Goal: Information Seeking & Learning: Learn about a topic

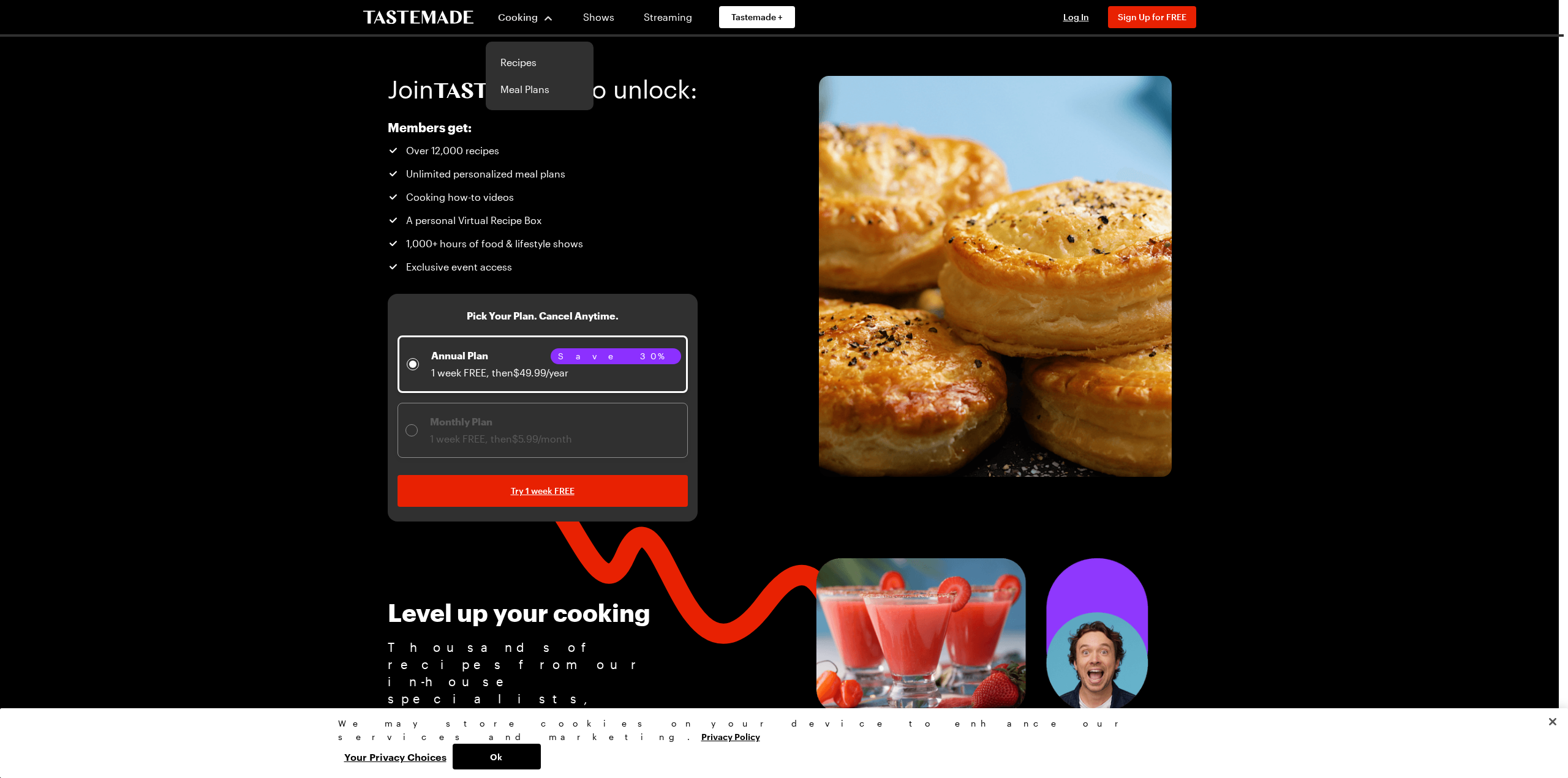
click at [516, 17] on span "Cooking" at bounding box center [517, 17] width 40 height 12
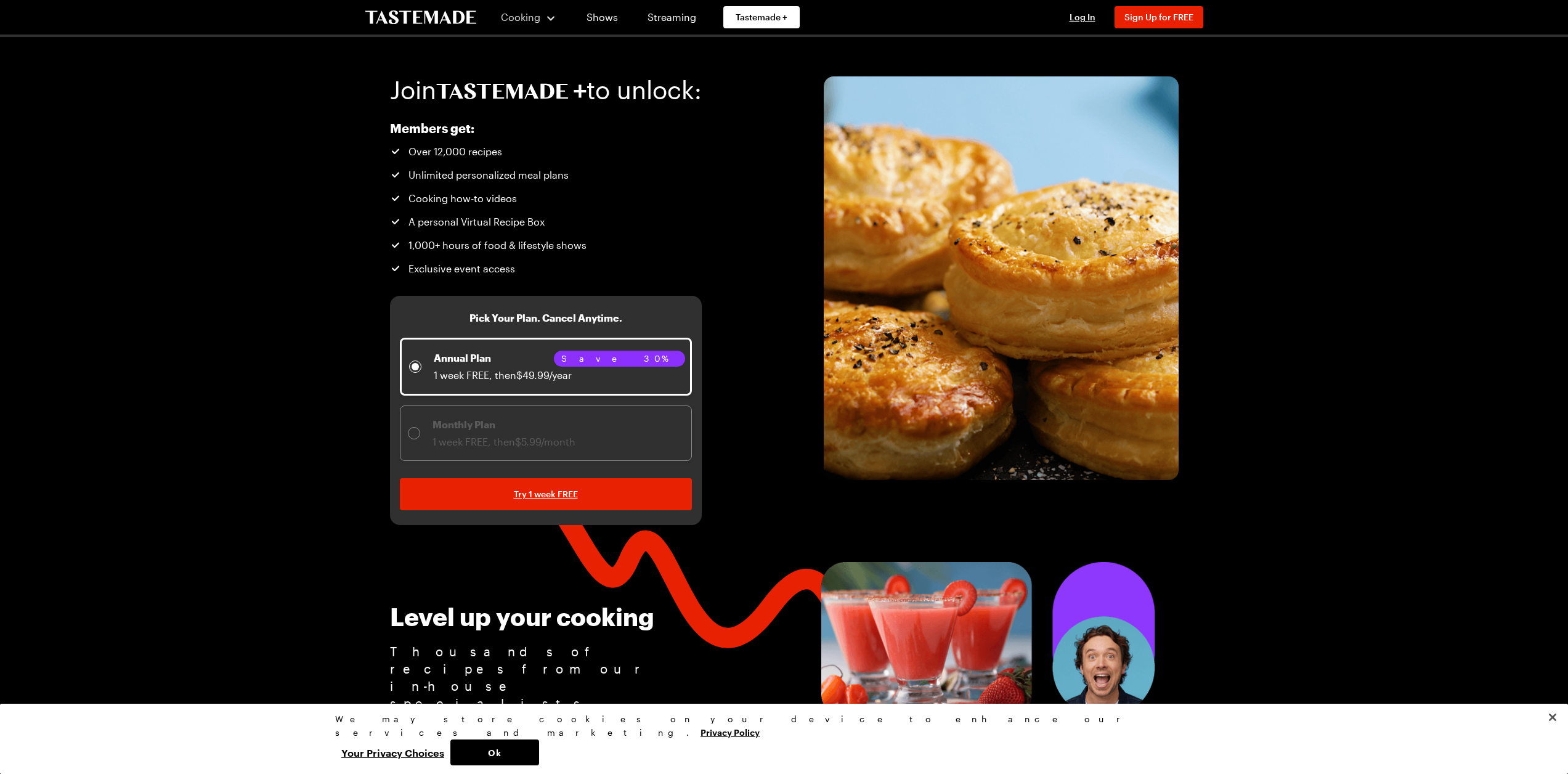
click at [519, 18] on span "Cooking" at bounding box center [521, 17] width 39 height 12
click at [524, 58] on link "Recipes" at bounding box center [543, 62] width 94 height 27
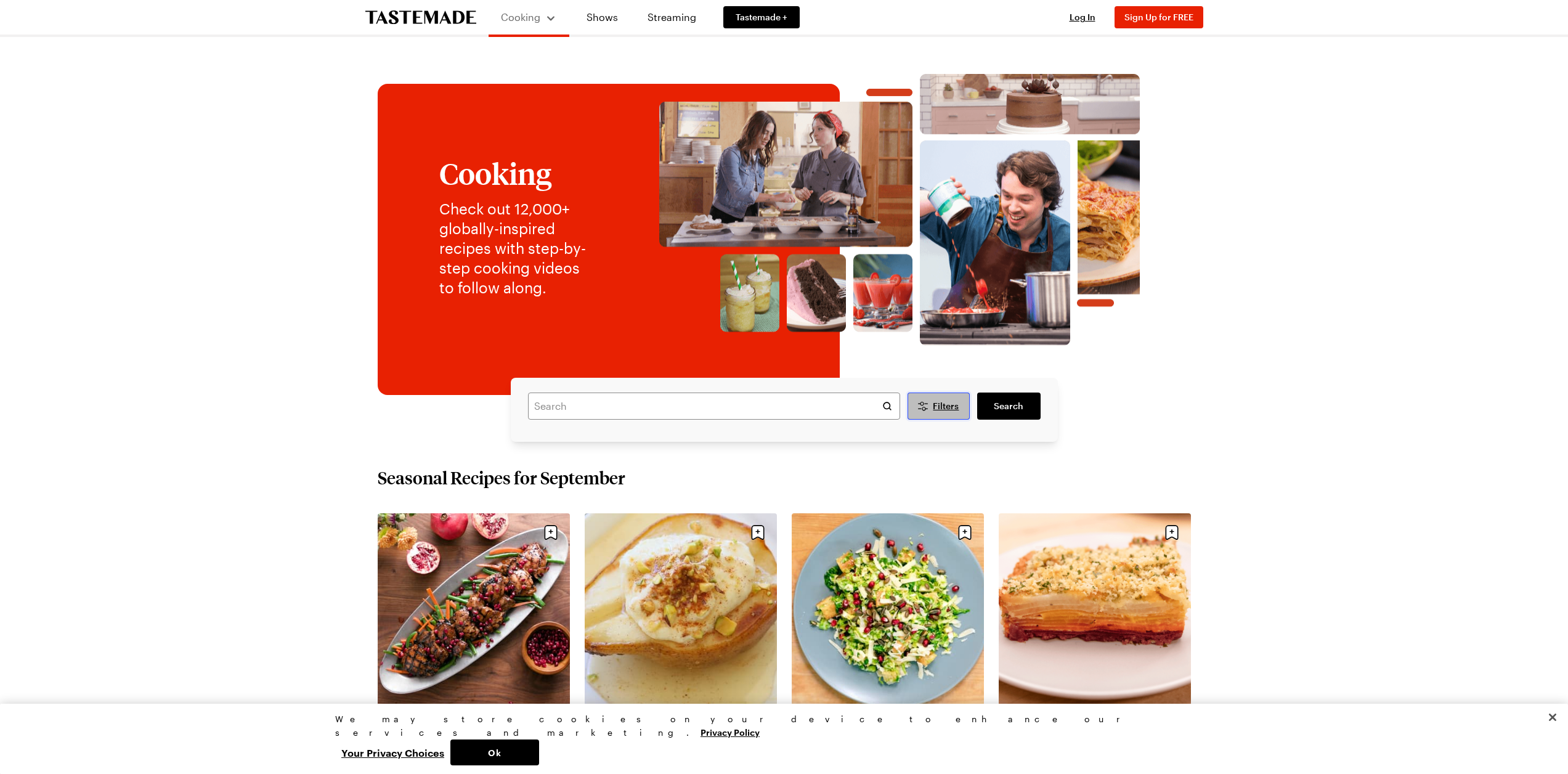
click at [947, 406] on span "Filters" at bounding box center [946, 406] width 26 height 13
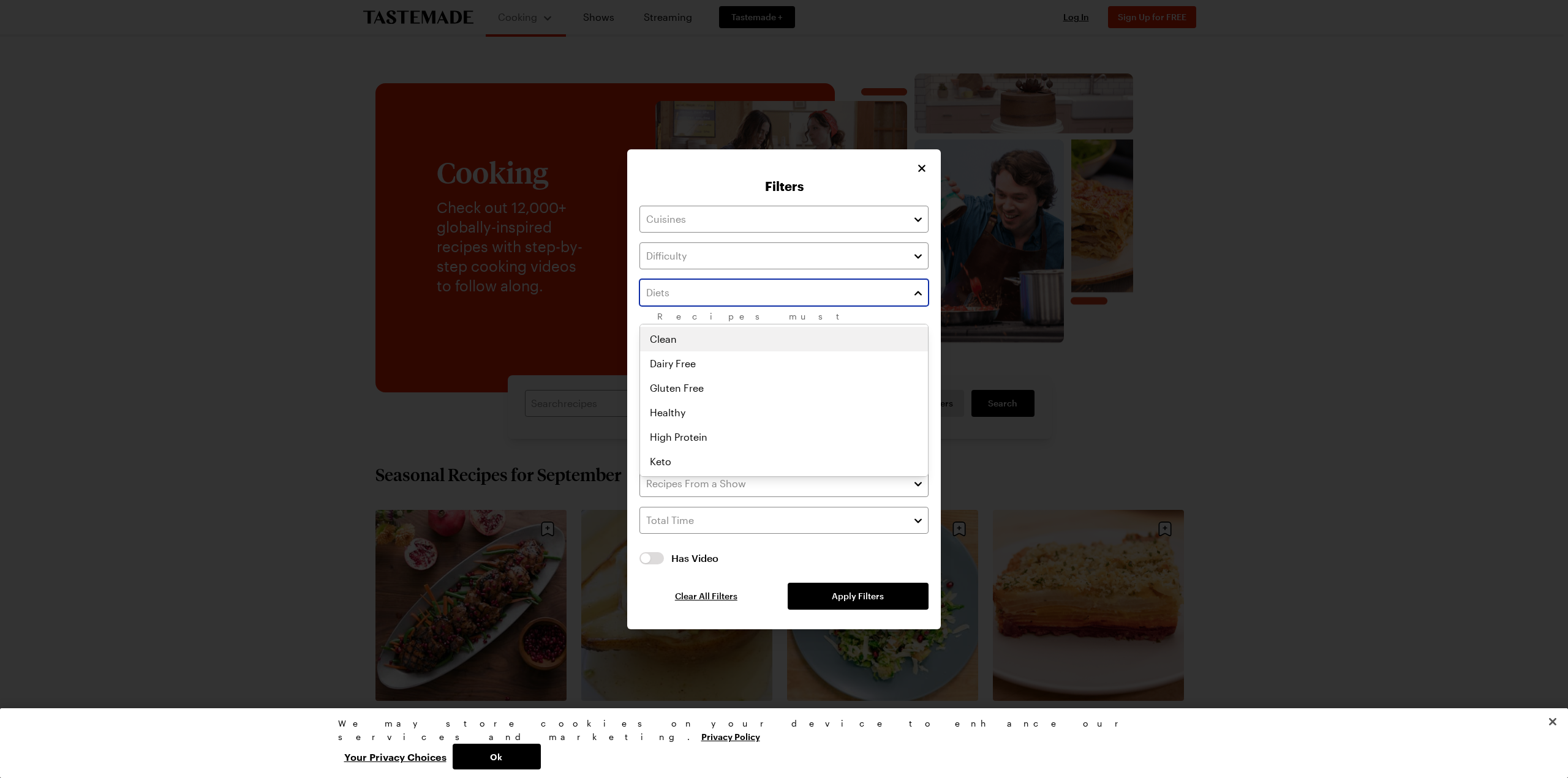
click at [922, 300] on button "button" at bounding box center [918, 292] width 11 height 15
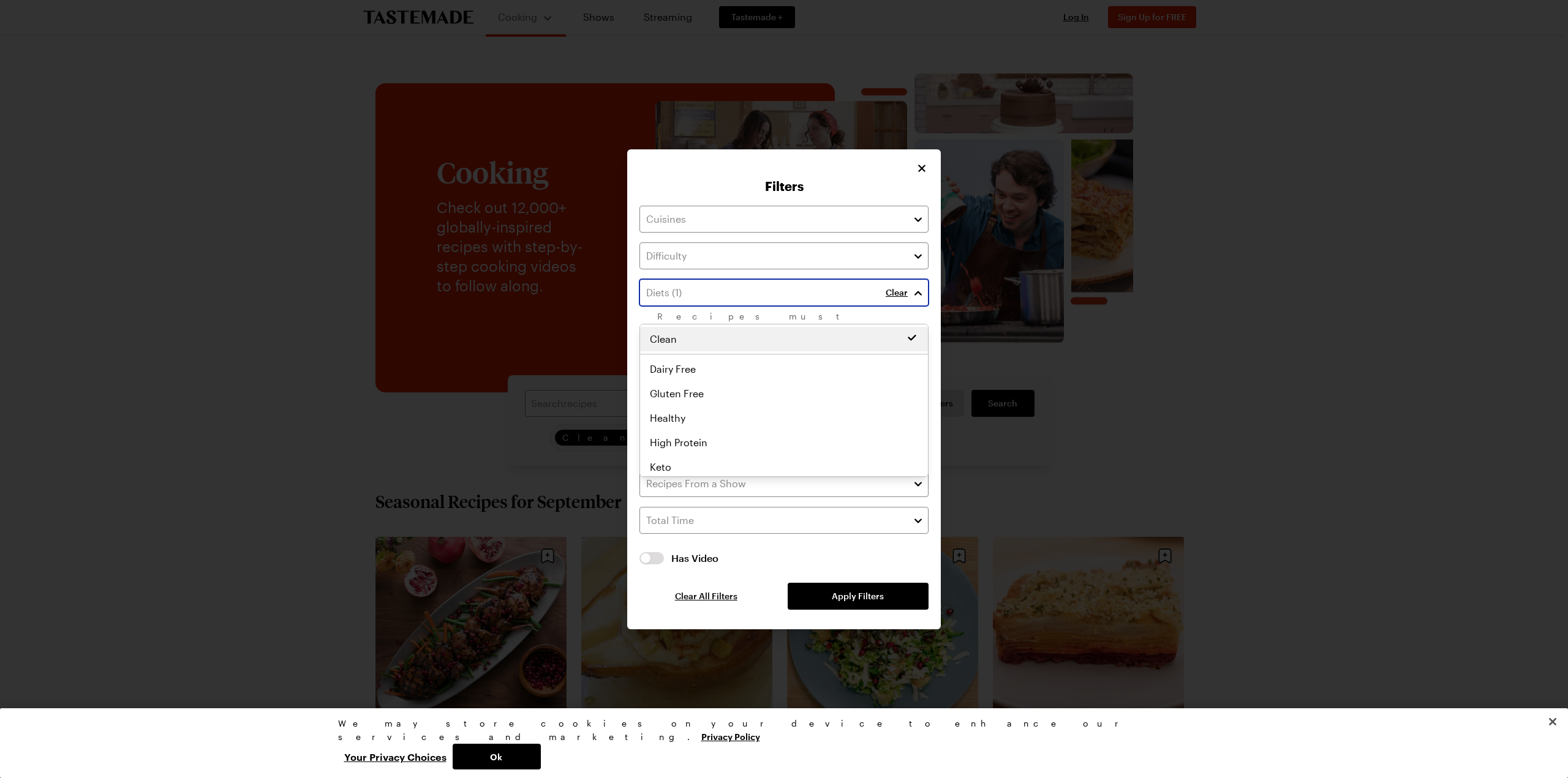
click at [662, 346] on div "Clean Clean Dairy Free Gluten Free Healthy High Protein Keto Low Calorie Low Ca…" at bounding box center [784, 400] width 288 height 147
click at [684, 300] on div "Clean Clean Dairy Free Gluten Free Healthy High Protein Keto Low Calorie Low Ca…" at bounding box center [784, 226] width 288 height 147
click at [688, 300] on div "Clean Low Fat Vegan Clean Dairy Free Gluten Free Healthy High Protein Keto Low …" at bounding box center [784, 226] width 288 height 147
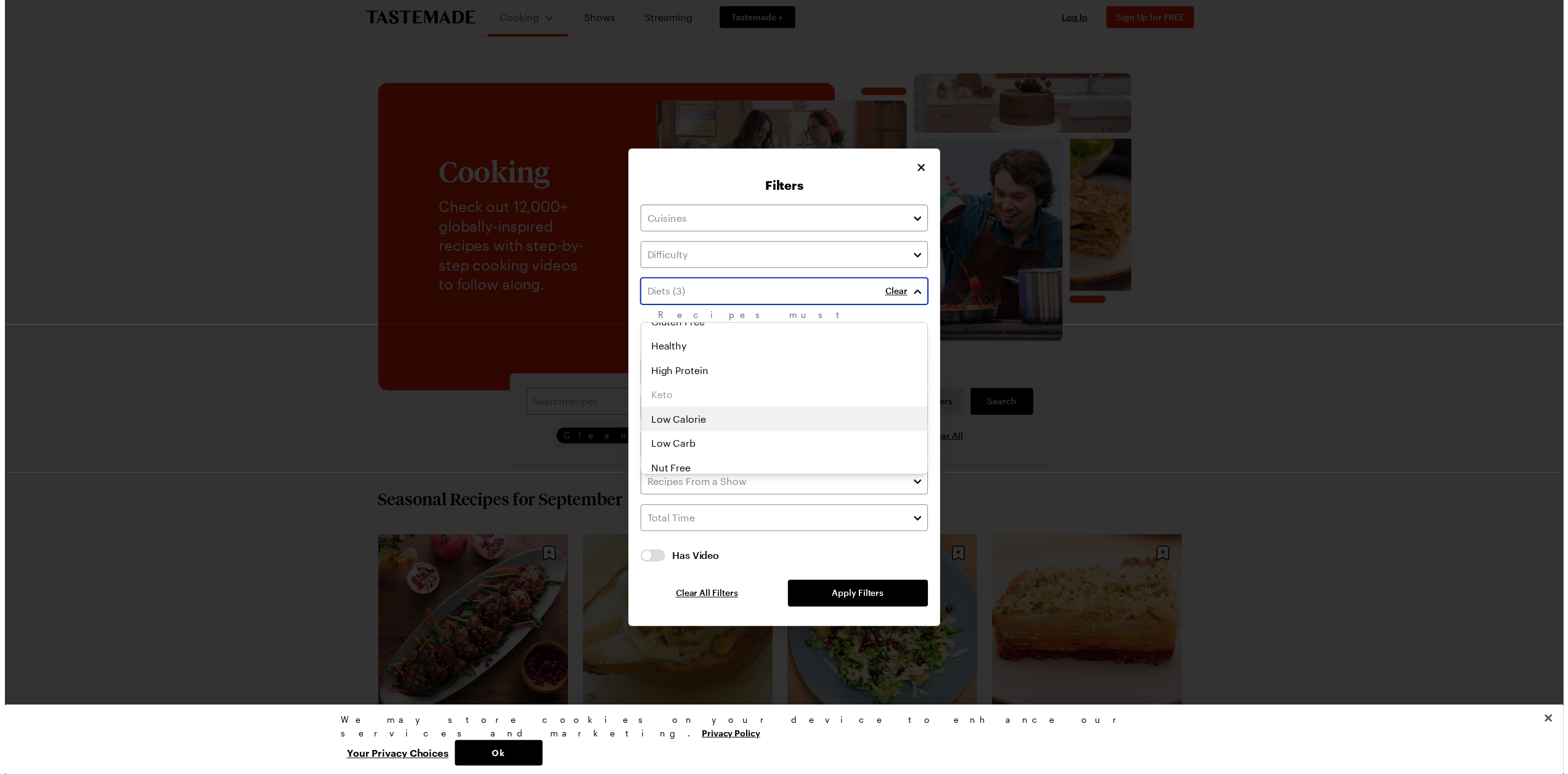
scroll to position [0, 0]
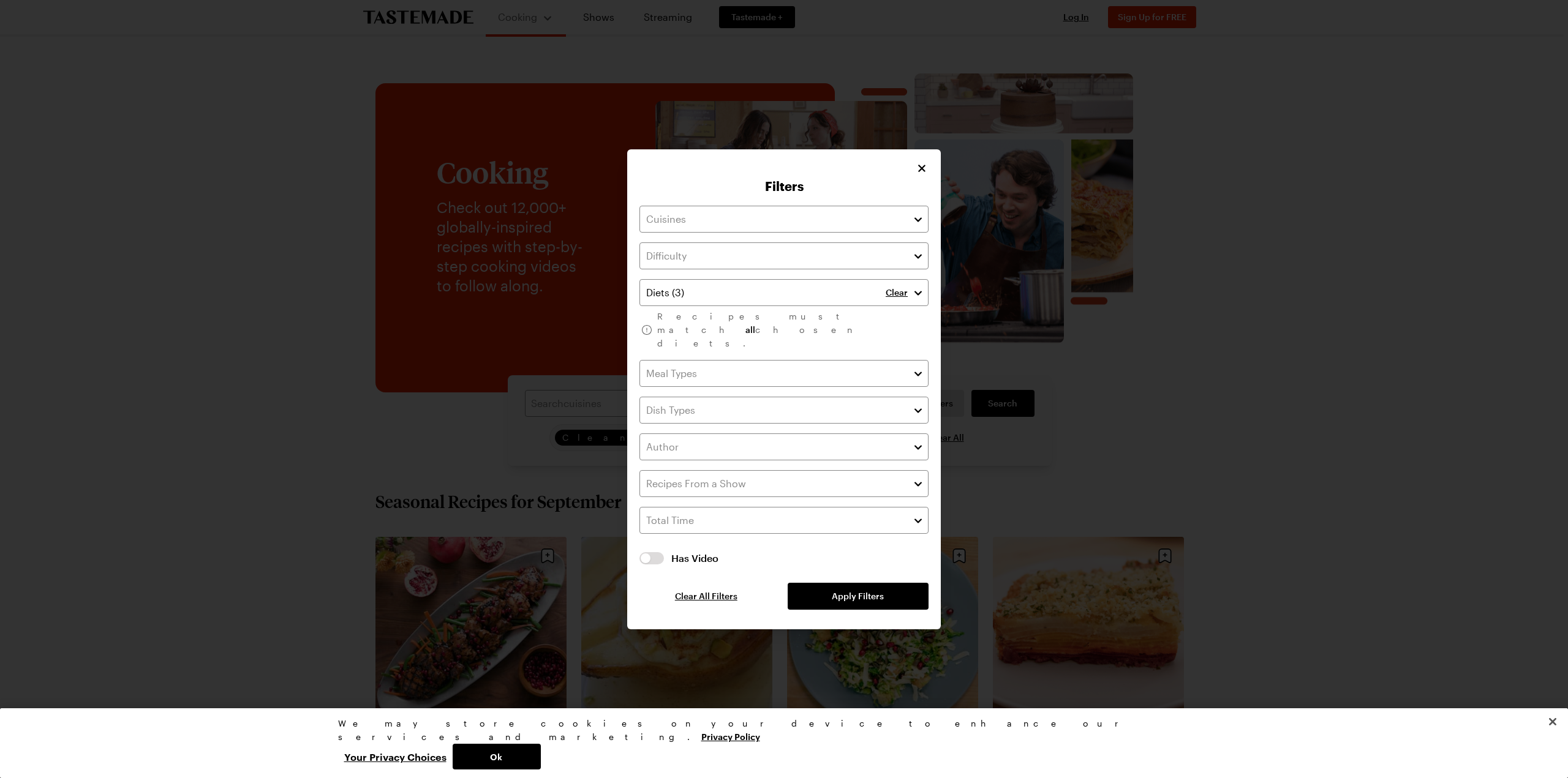
click at [894, 588] on div "Clear Recipes must match all chosen diets. Has Video Has Video Clear All Filter…" at bounding box center [784, 408] width 289 height 404
click at [870, 590] on span "Apply Filters" at bounding box center [858, 597] width 52 height 13
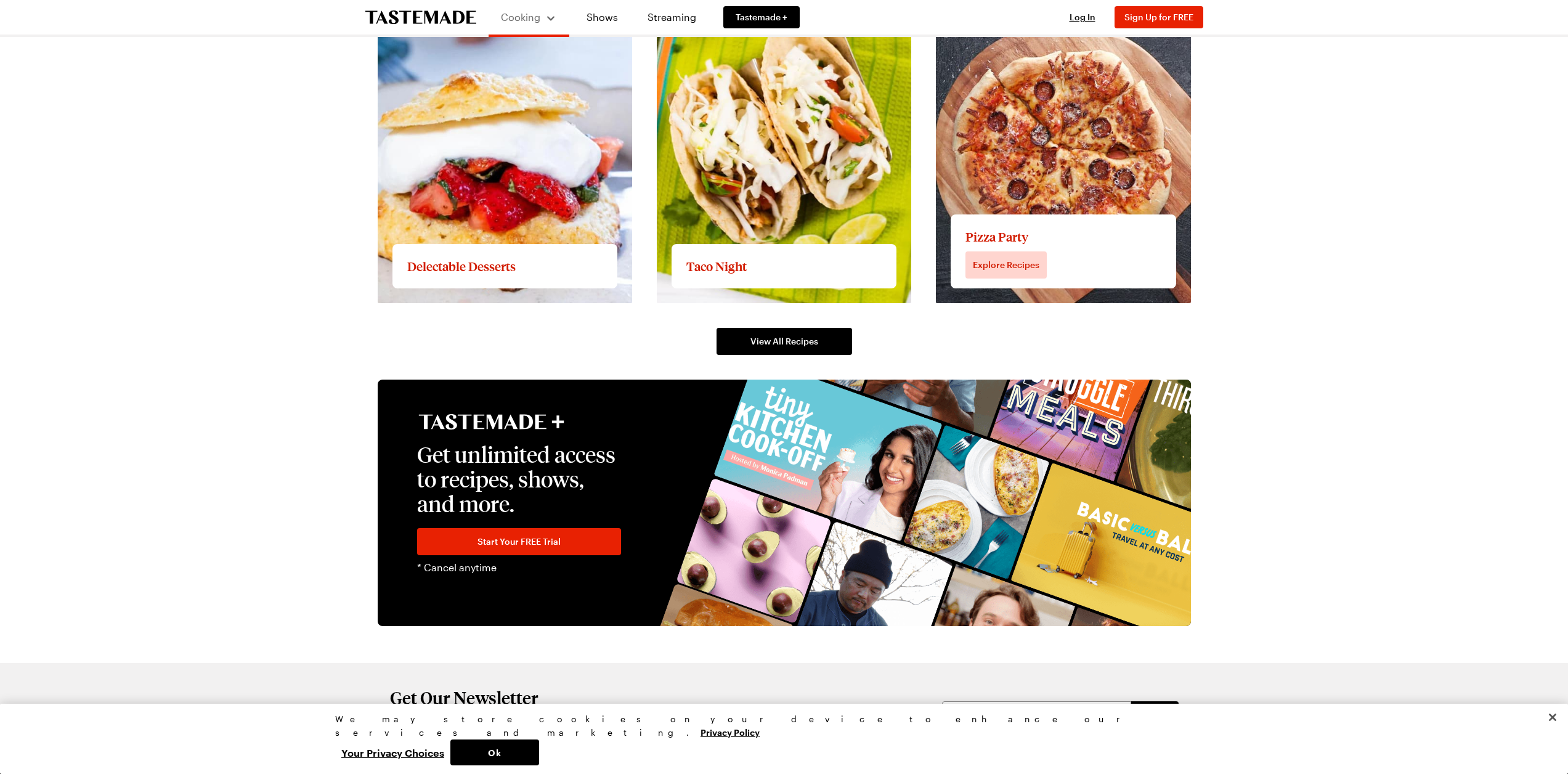
scroll to position [1873, 0]
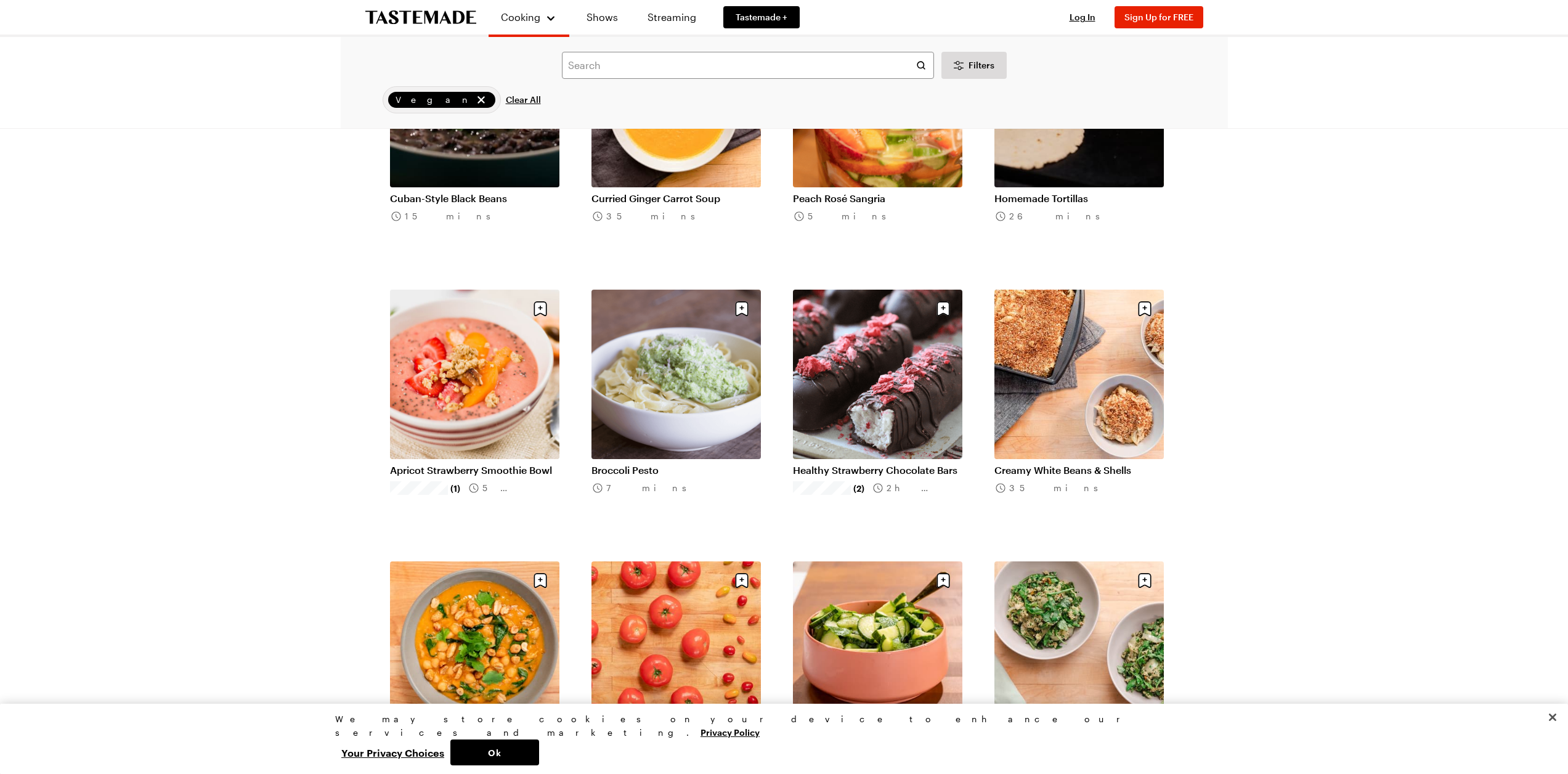
scroll to position [1048, 0]
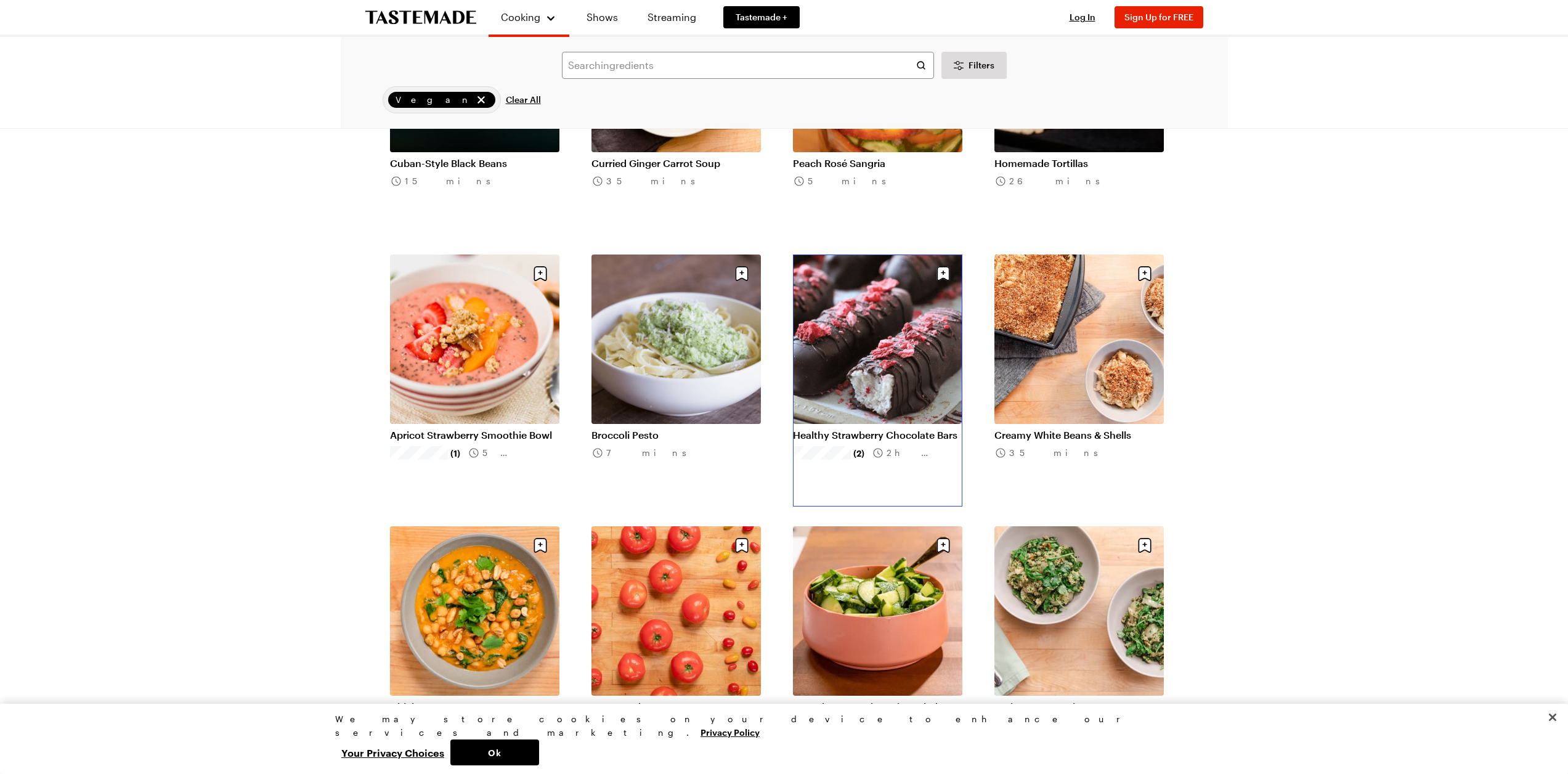
click at [871, 429] on link "Healthy Strawberry Chocolate Bars" at bounding box center [878, 435] width 170 height 13
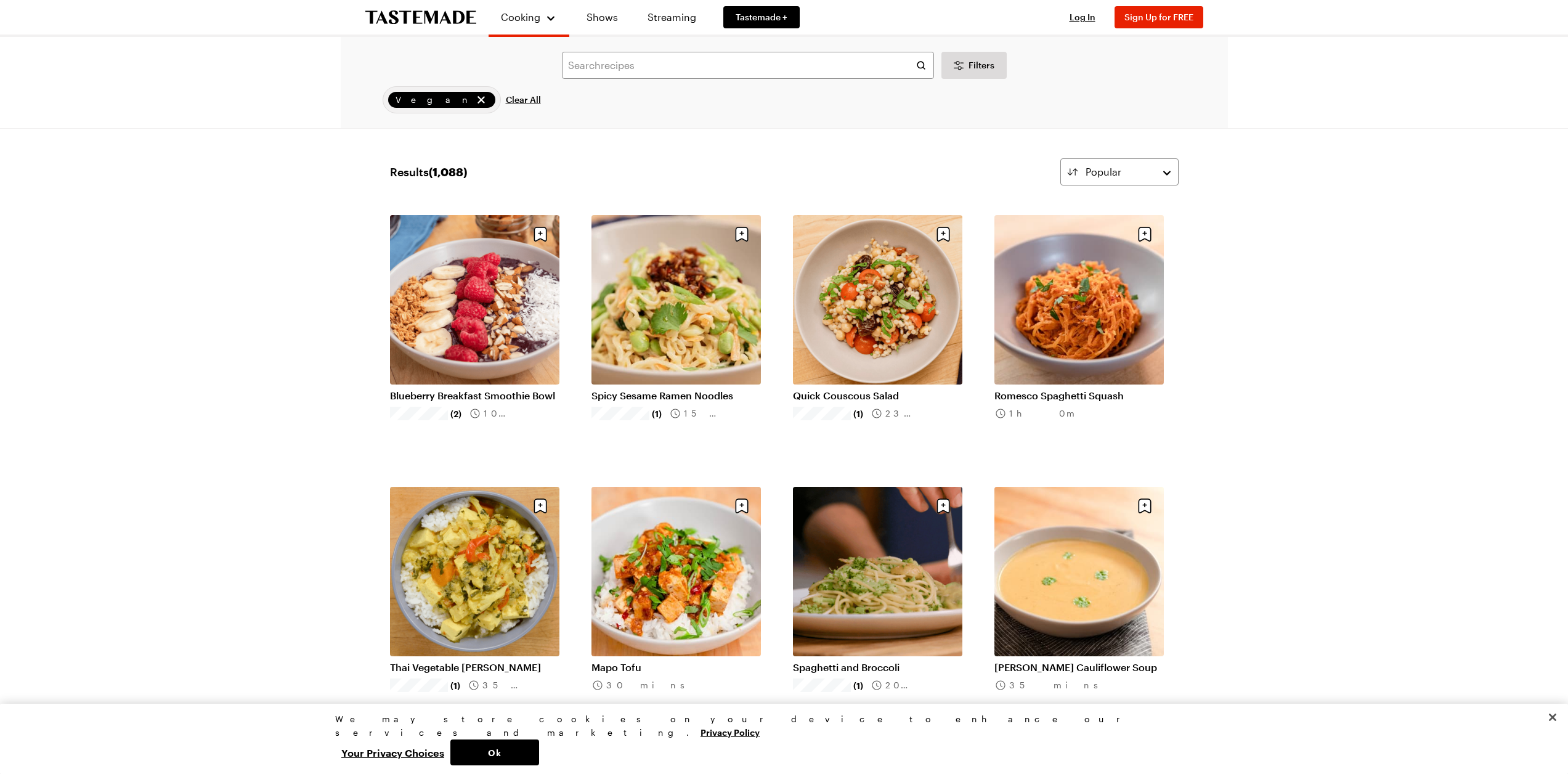
scroll to position [1048, 0]
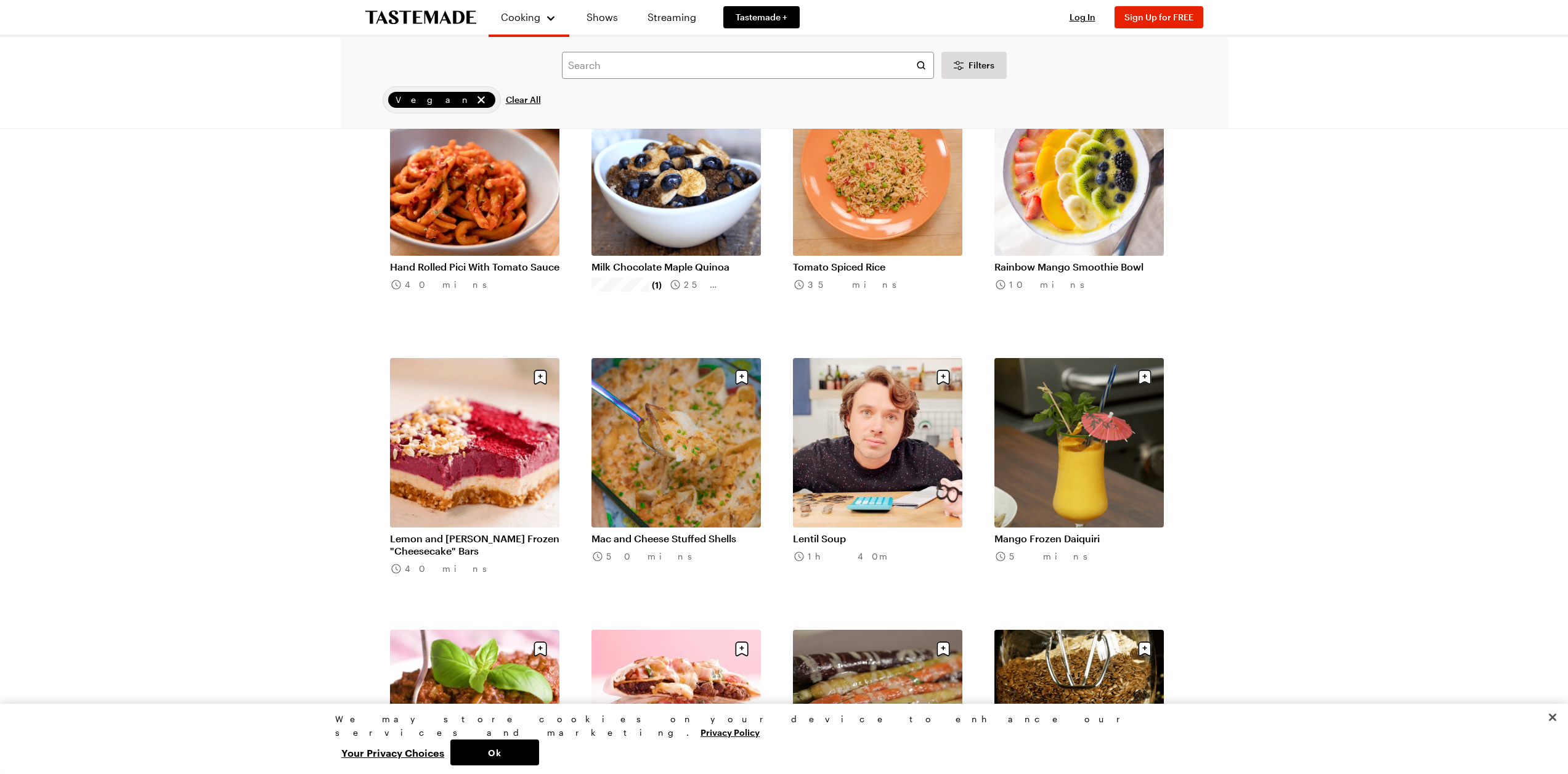
scroll to position [2589, 0]
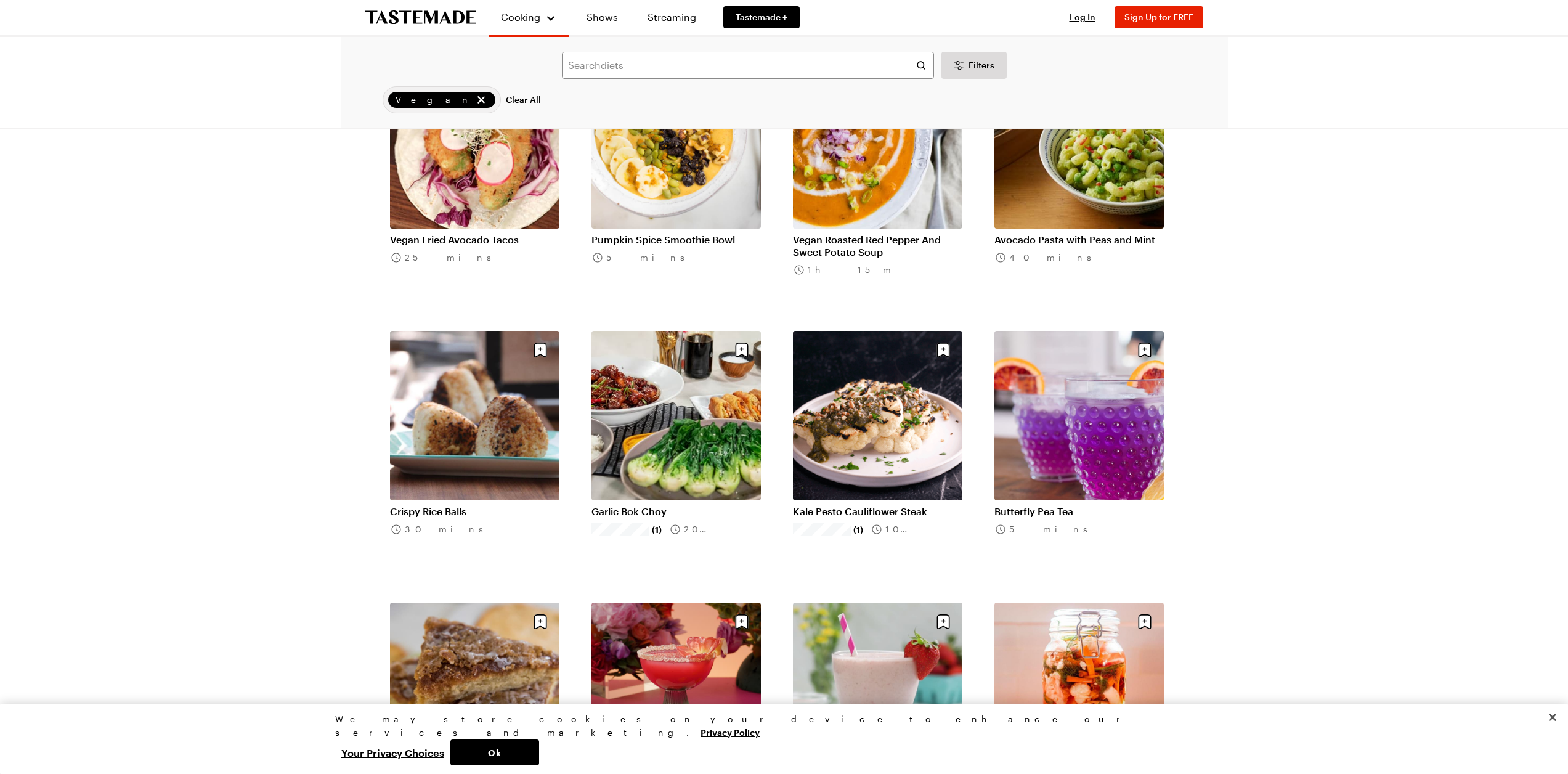
scroll to position [4253, 0]
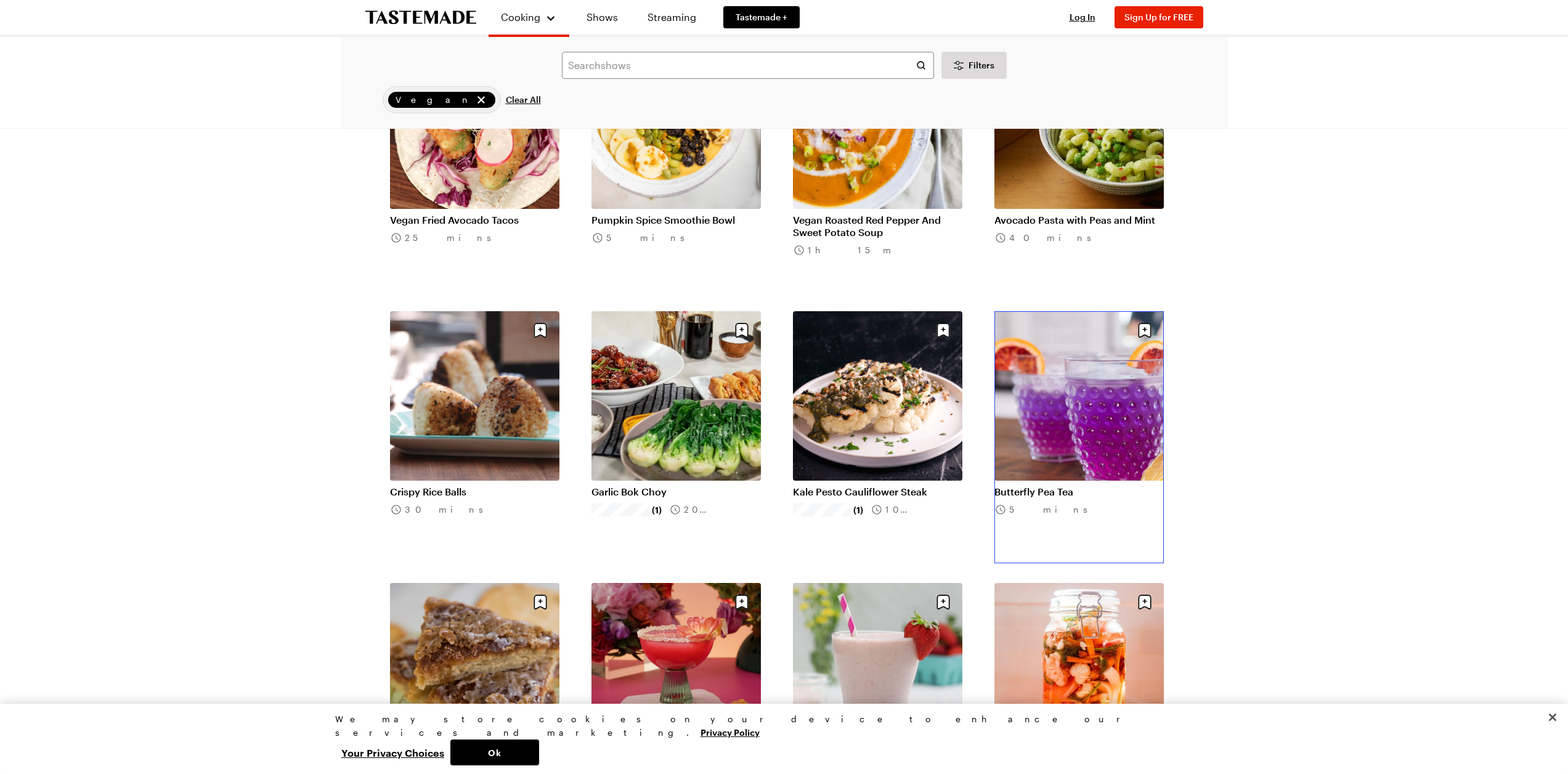
click at [1056, 486] on link "Butterfly Pea Tea" at bounding box center [1080, 492] width 170 height 13
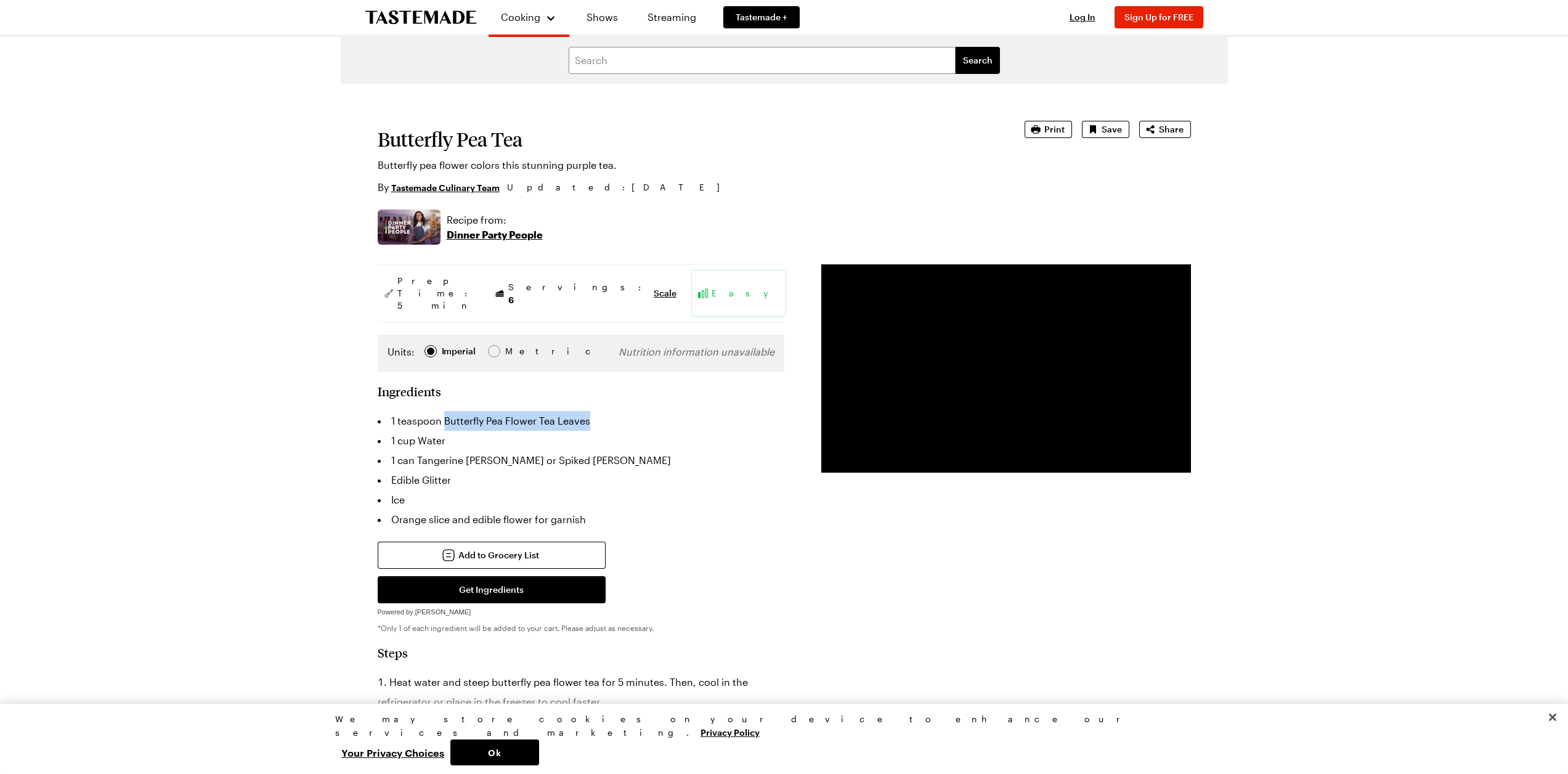
drag, startPoint x: 444, startPoint y: 396, endPoint x: 595, endPoint y: 393, distance: 151.0
click at [595, 411] on li "1 teaspoon Butterfly Pea Flower Tea Leaves" at bounding box center [581, 421] width 407 height 20
copy li "Butterfly Pea Flower Tea Leaves"
